Goal: Navigation & Orientation: Find specific page/section

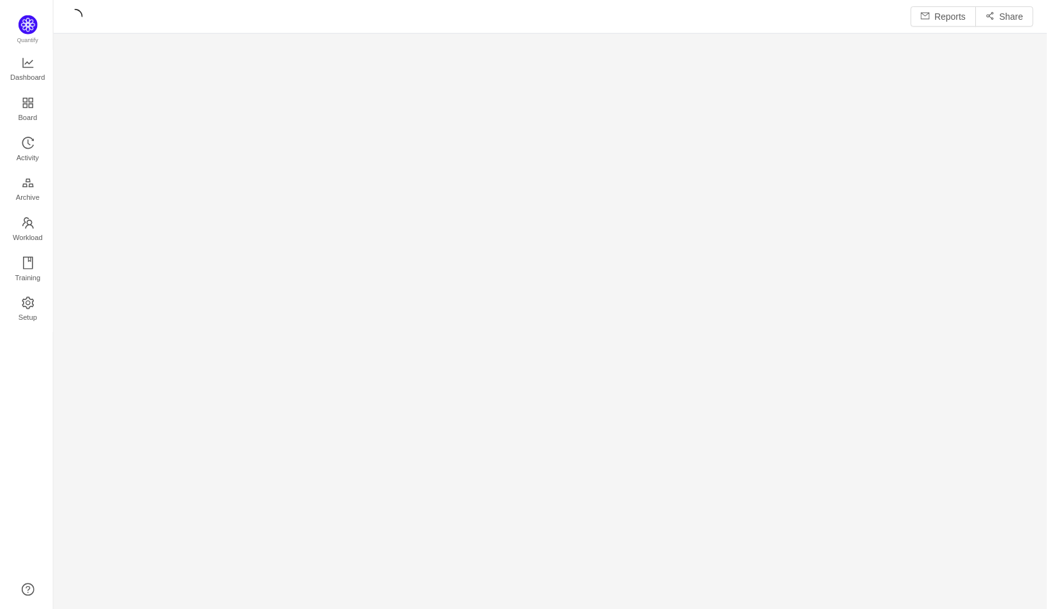
scroll to position [612, 999]
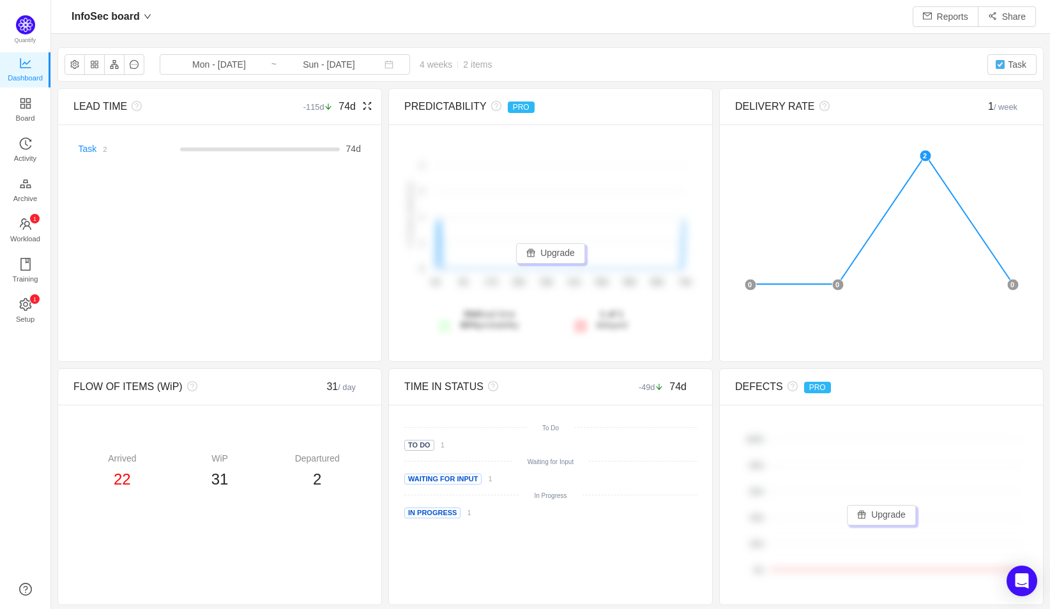
scroll to position [6, 6]
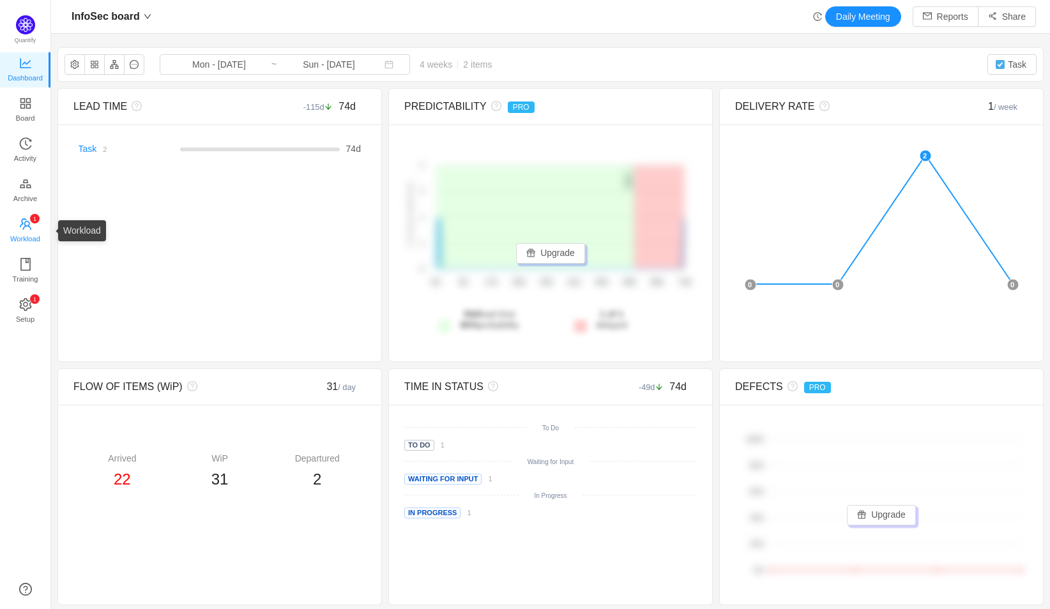
click at [26, 226] on span "Workload" at bounding box center [25, 239] width 30 height 26
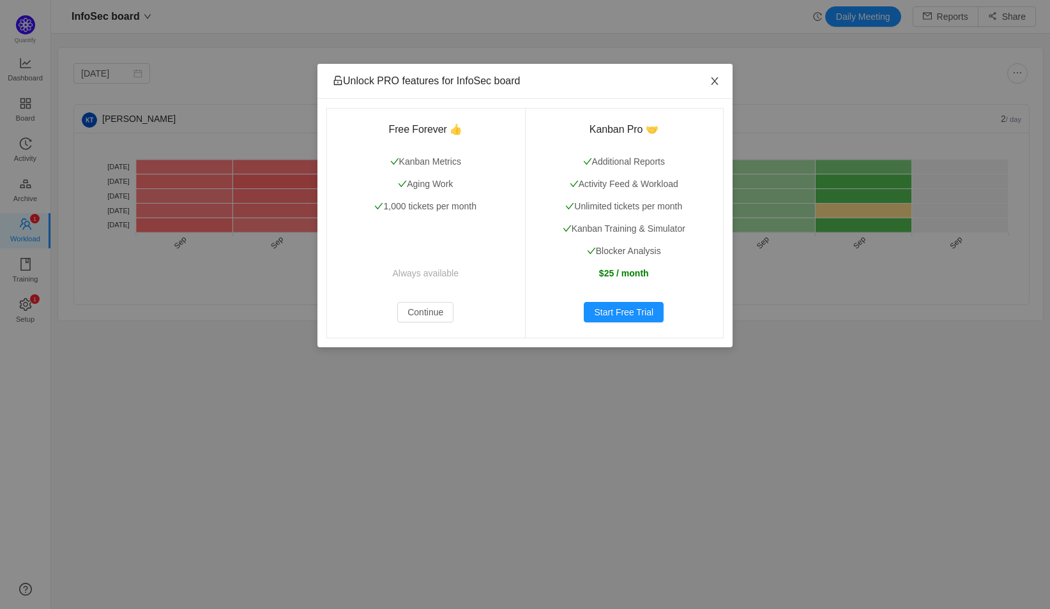
click at [722, 78] on span "Close" at bounding box center [715, 82] width 36 height 36
click at [719, 80] on icon "icon: close" at bounding box center [715, 81] width 10 height 10
click at [711, 79] on icon "icon: close" at bounding box center [715, 81] width 10 height 10
click at [719, 79] on icon "icon: close" at bounding box center [715, 81] width 10 height 10
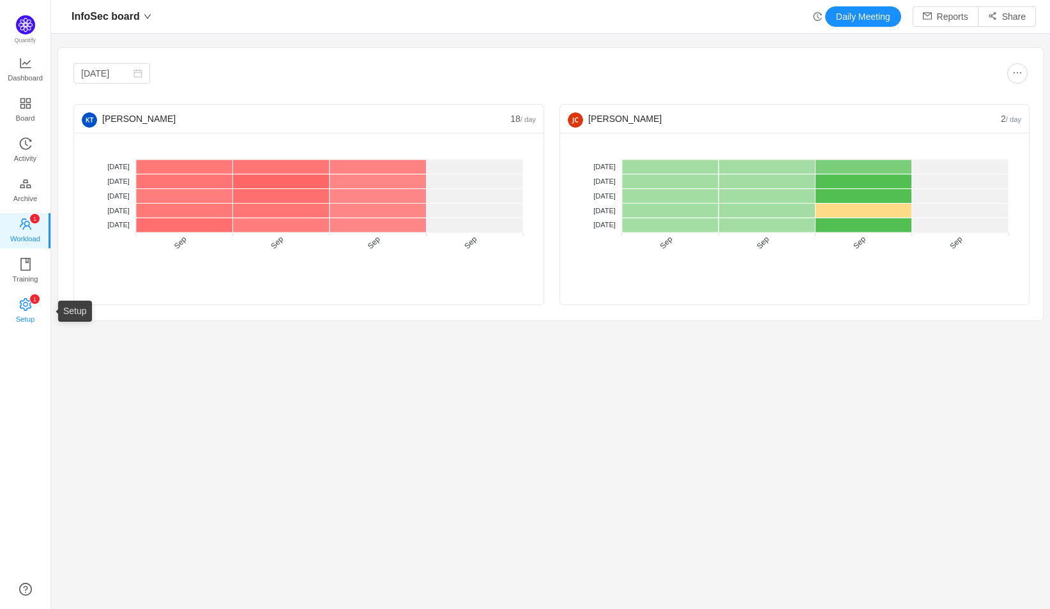
click at [21, 313] on span "Setup" at bounding box center [25, 320] width 19 height 26
